Goal: Find specific page/section: Find specific page/section

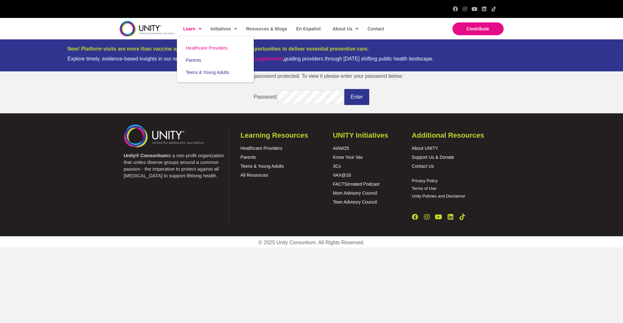
click at [205, 49] on span "Healthcare Providers" at bounding box center [207, 47] width 42 height 5
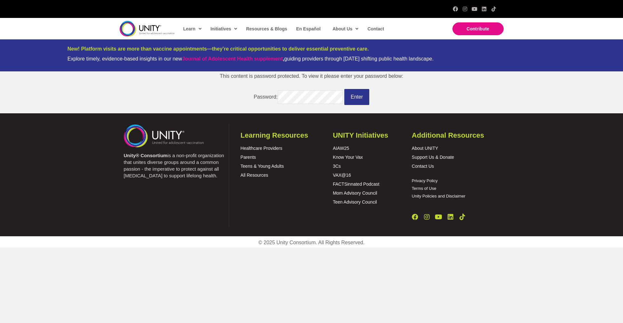
click at [490, 102] on p "Password: Enter" at bounding box center [311, 97] width 623 height 16
